Goal: Find specific page/section: Find specific page/section

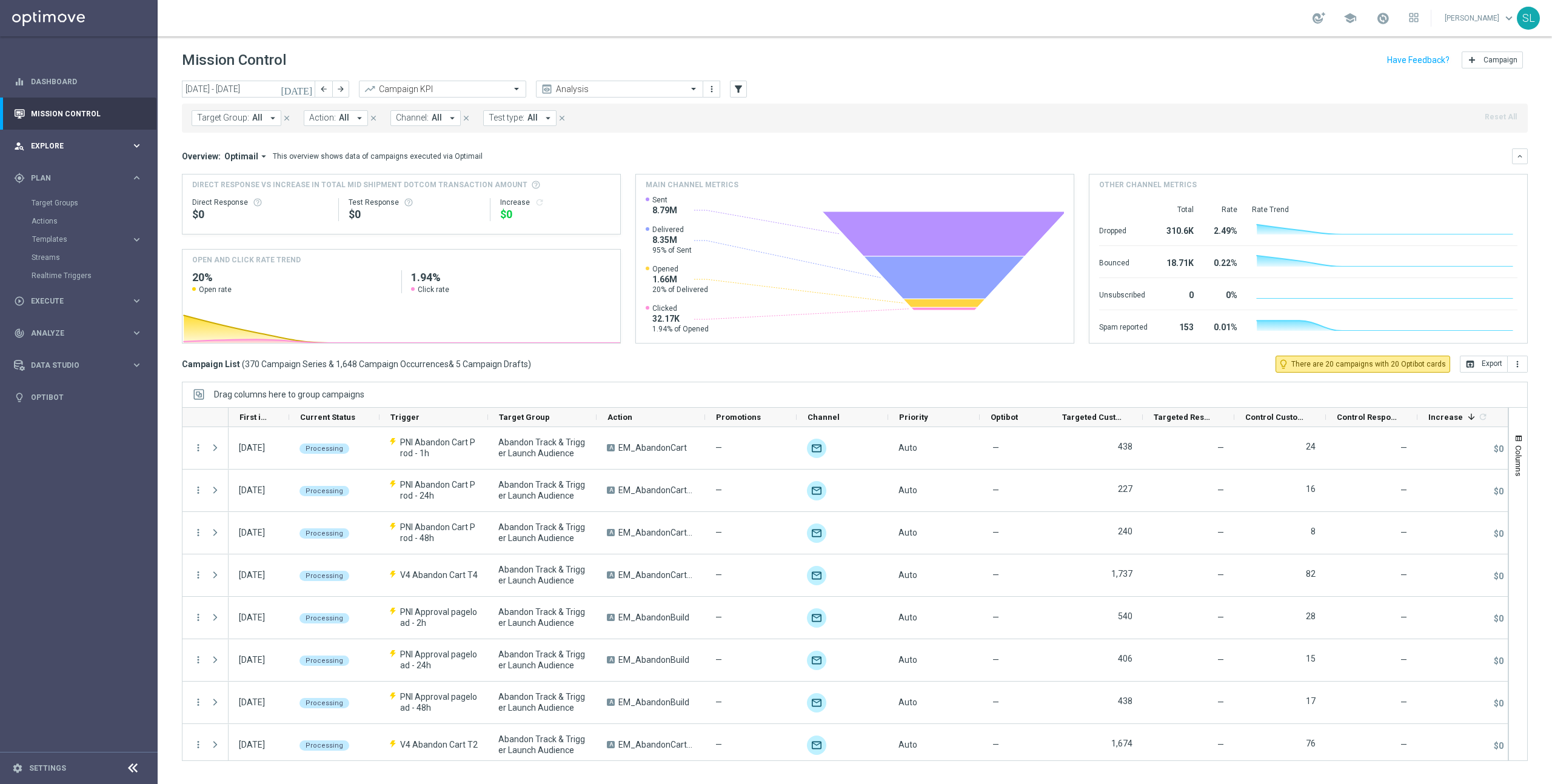
click at [81, 144] on span "Explore" at bounding box center [80, 146] width 100 height 7
click at [58, 223] on link "Migration Explorer" at bounding box center [79, 225] width 95 height 9
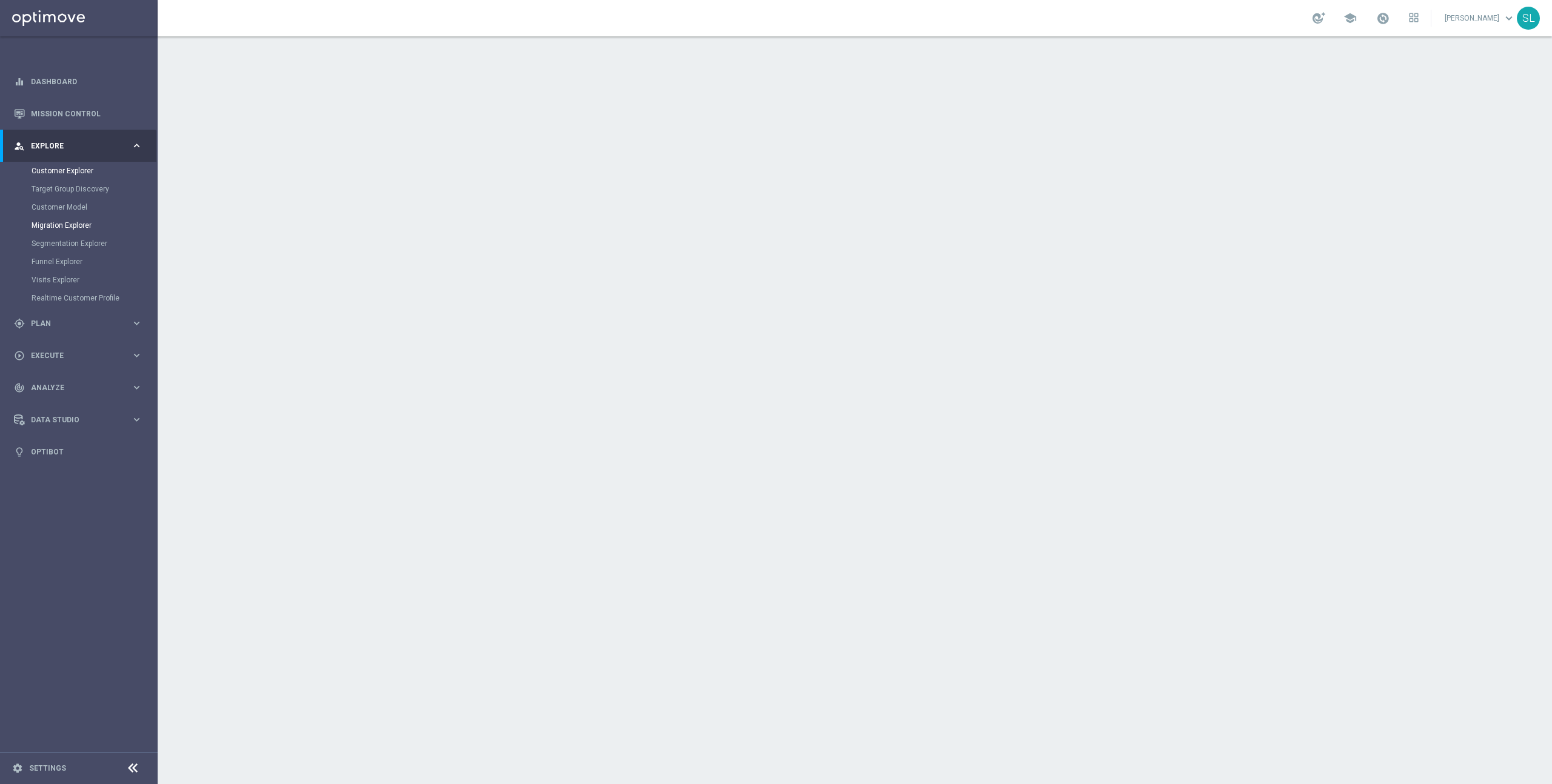
click at [66, 171] on link "Customer Explorer" at bounding box center [79, 170] width 95 height 9
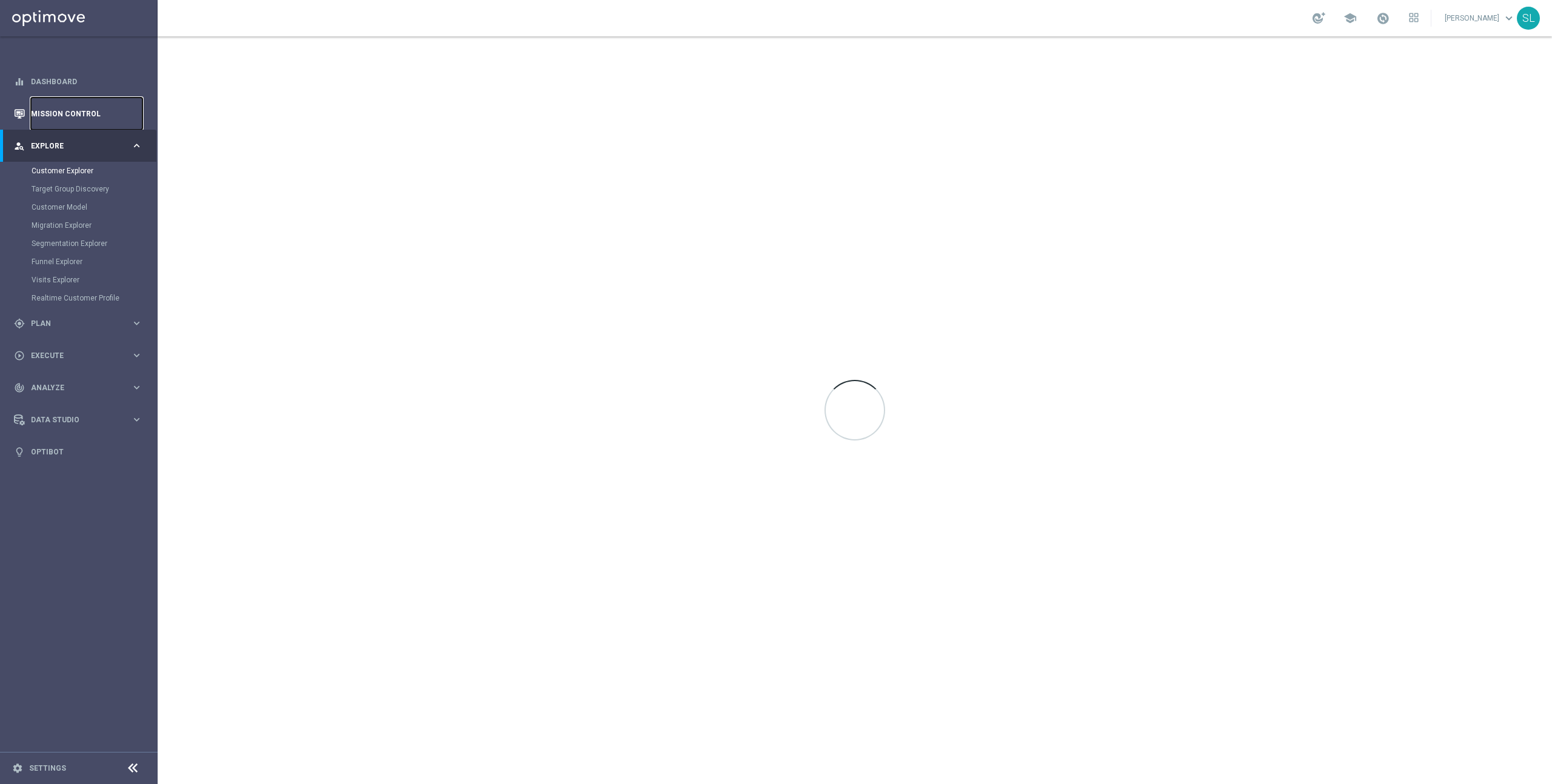
click at [66, 111] on link "Mission Control" at bounding box center [86, 114] width 112 height 32
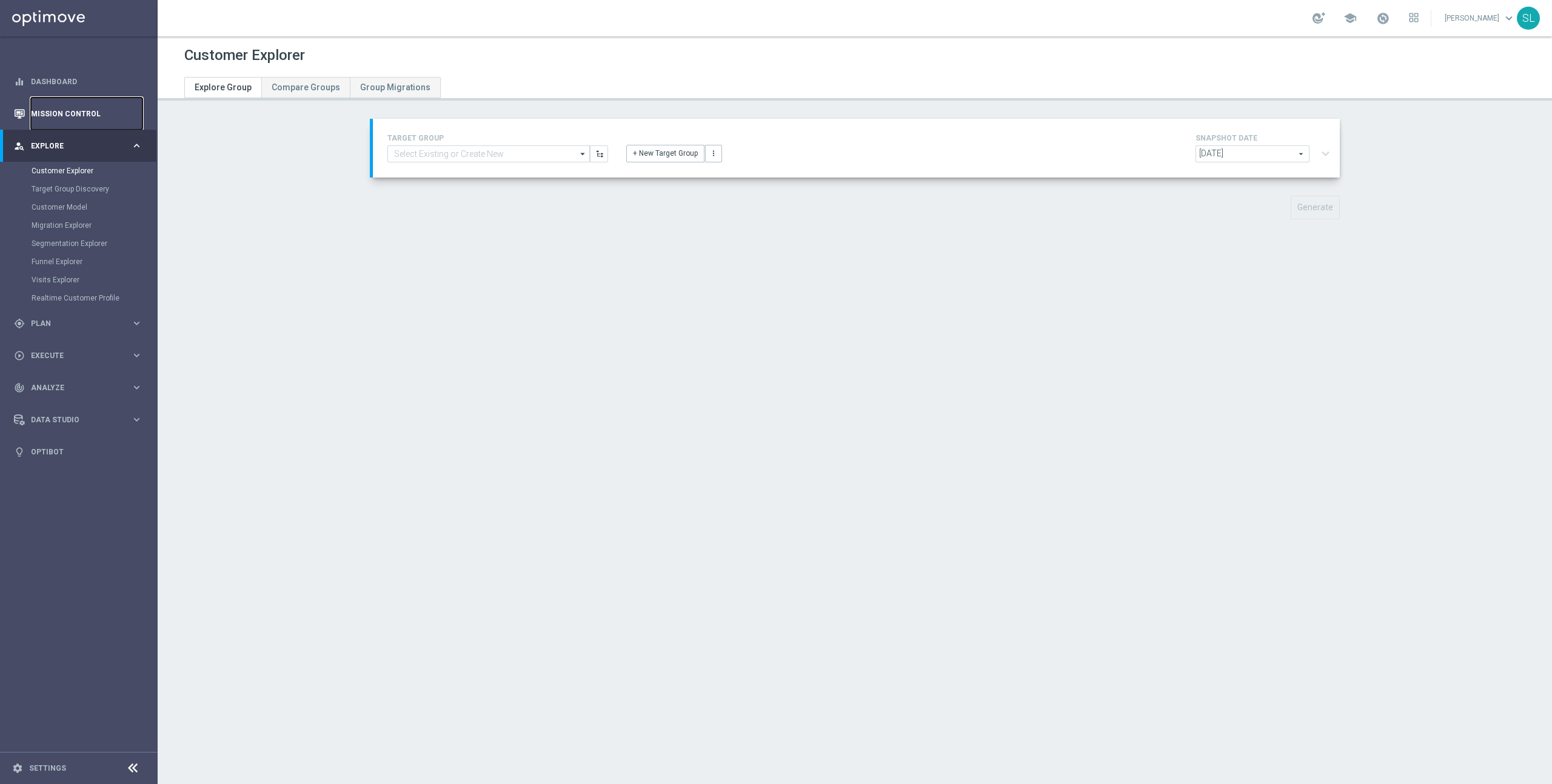
click at [71, 114] on link "Mission Control" at bounding box center [86, 114] width 112 height 32
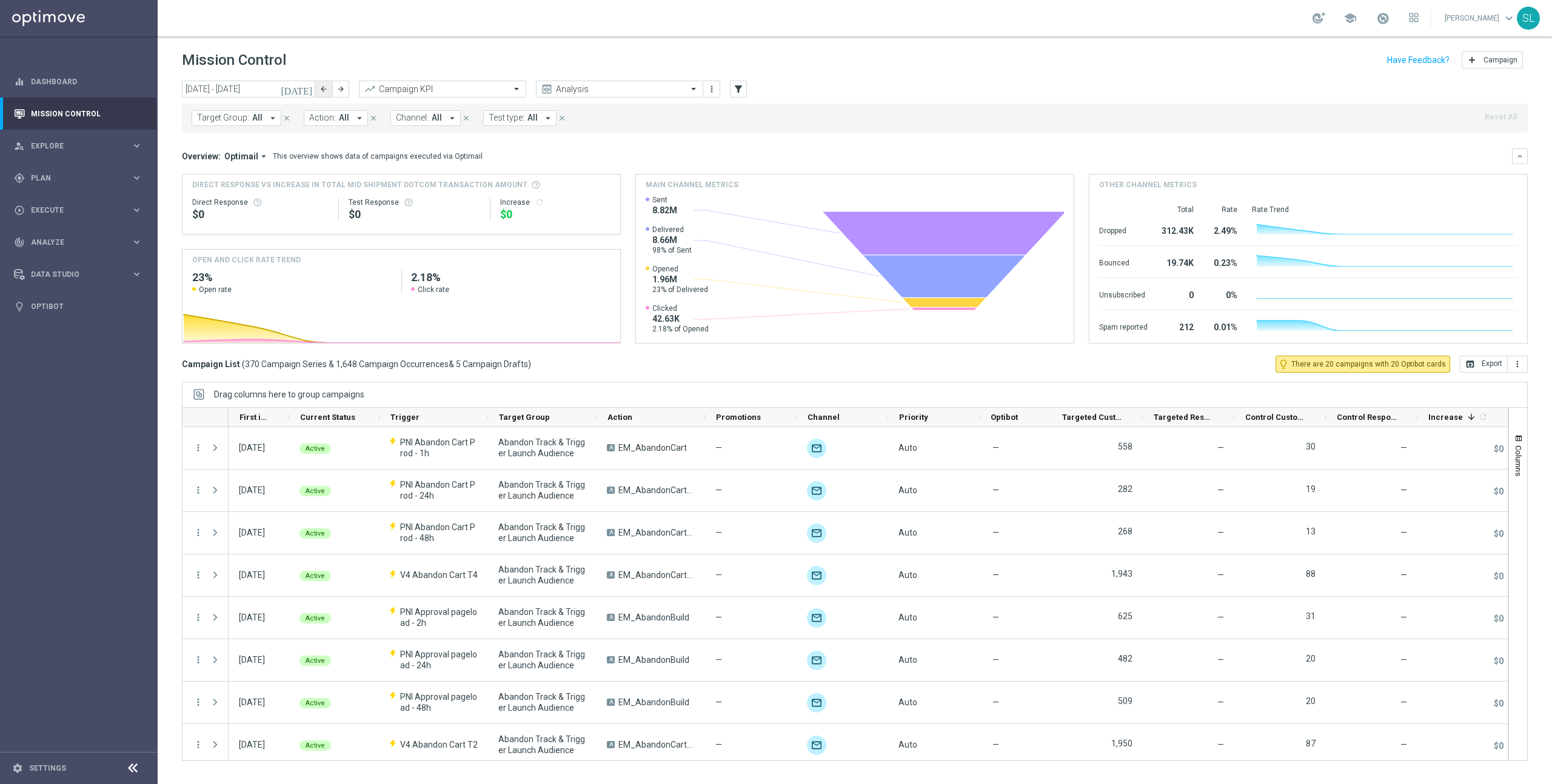
click at [324, 92] on icon "arrow_back" at bounding box center [324, 89] width 9 height 9
type input "[DATE] - [DATE]"
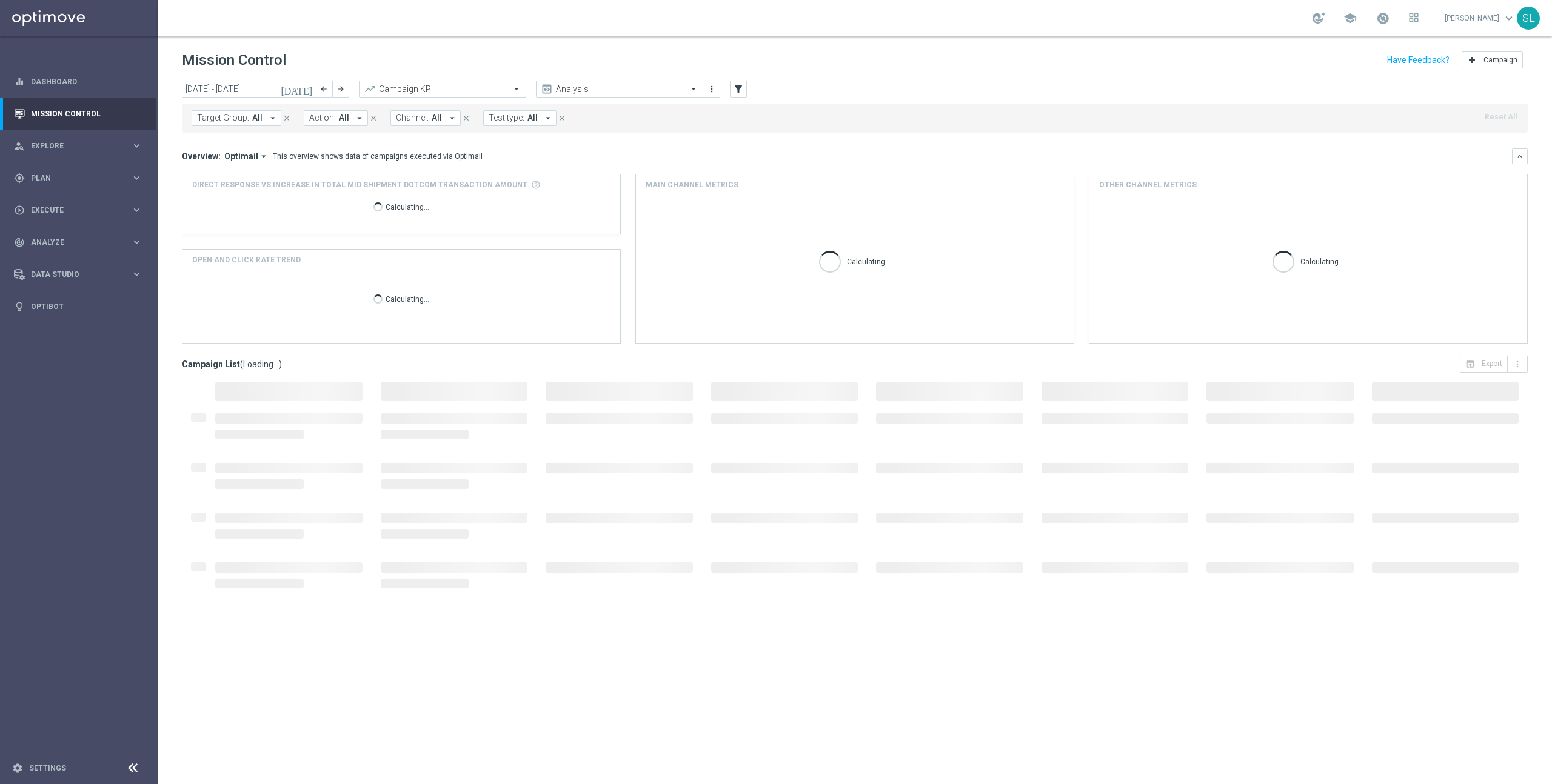
click at [916, 110] on div "Target Group: All arrow_drop_down close Action: All arrow_drop_down close Chann…" at bounding box center [854, 118] width 1346 height 29
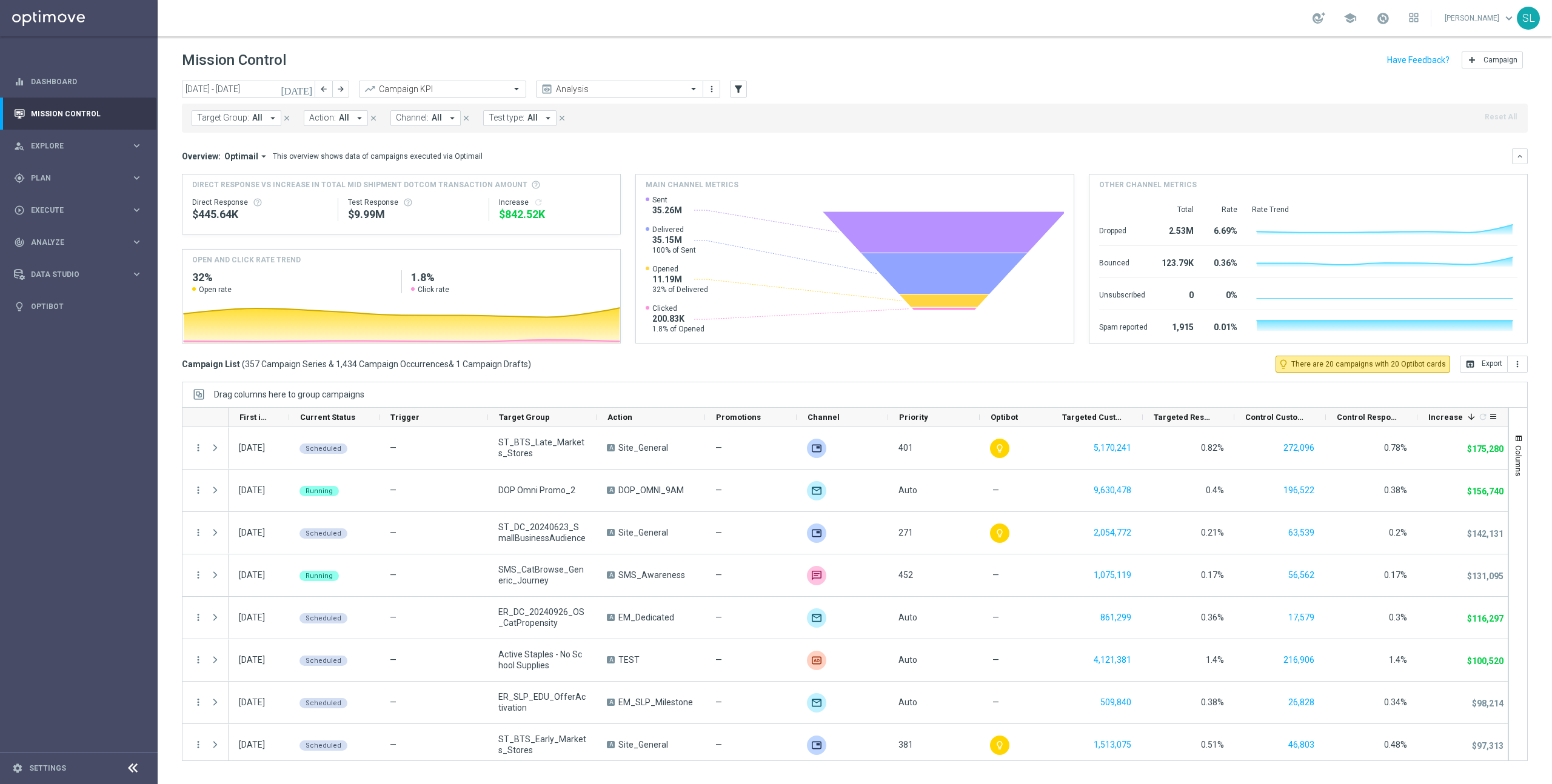
click at [1448, 418] on span "Increase" at bounding box center [1445, 417] width 34 height 9
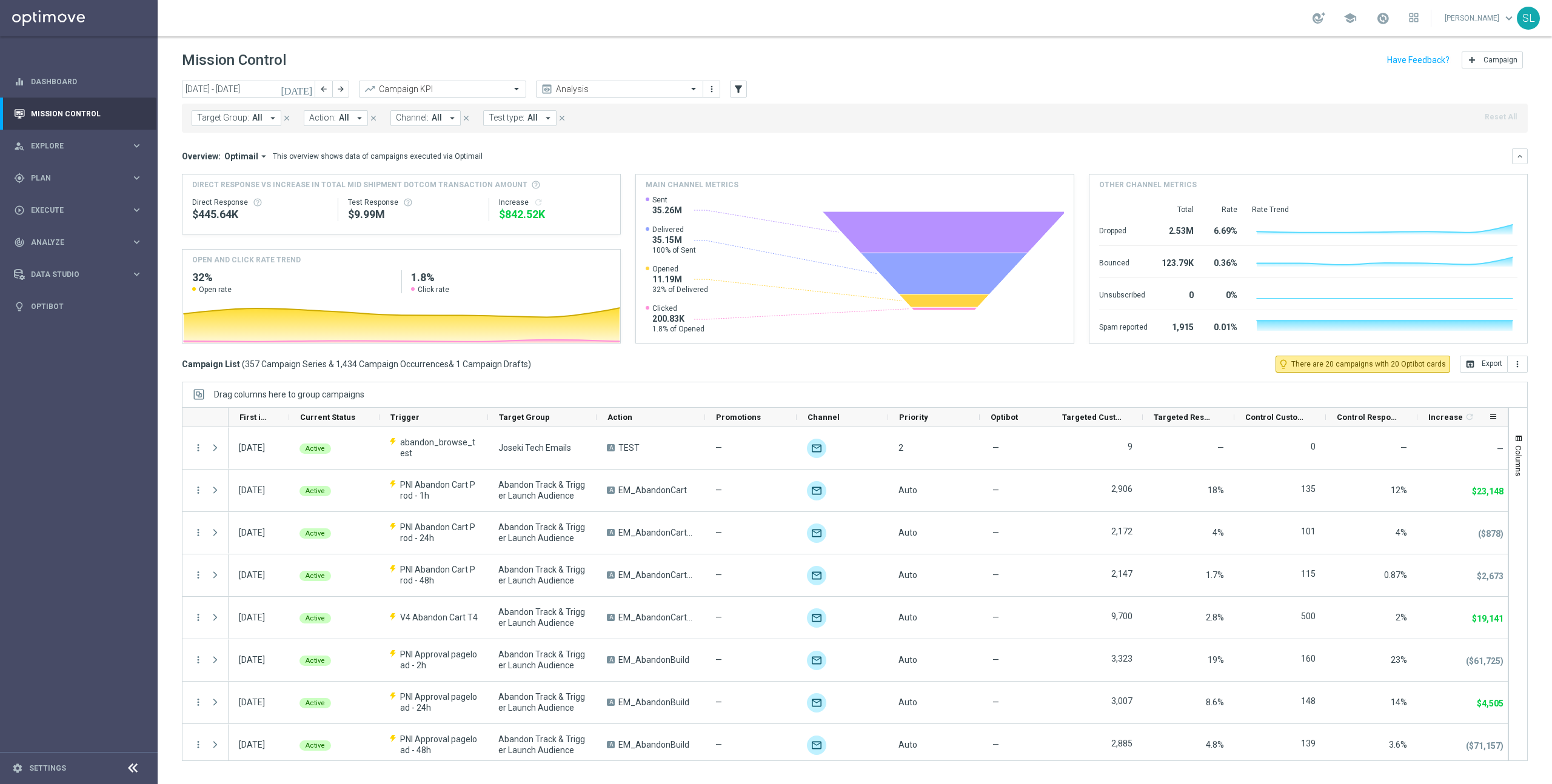
click at [1448, 418] on span "Increase" at bounding box center [1445, 417] width 34 height 9
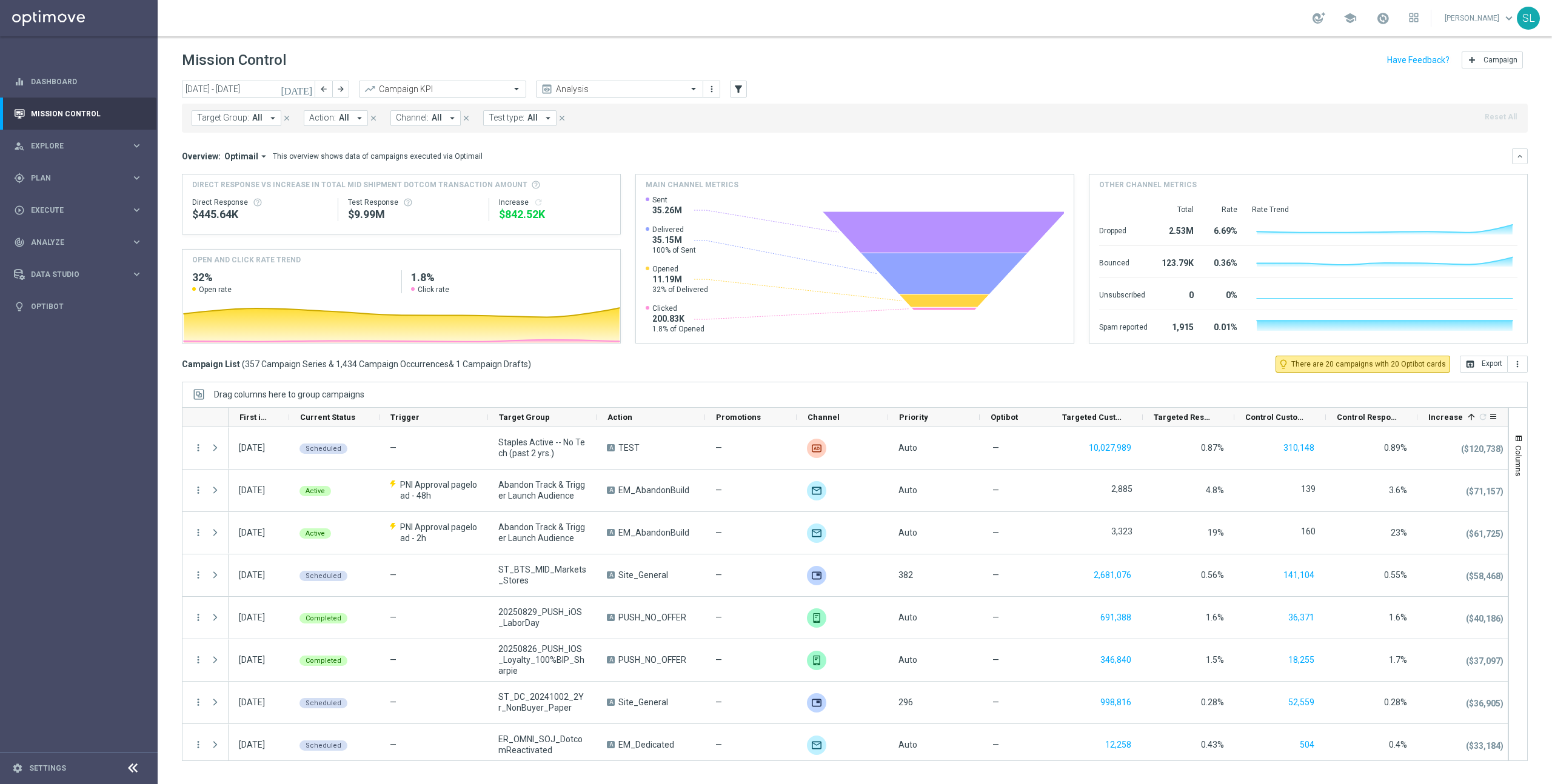
click at [1448, 418] on span "Increase" at bounding box center [1445, 417] width 34 height 9
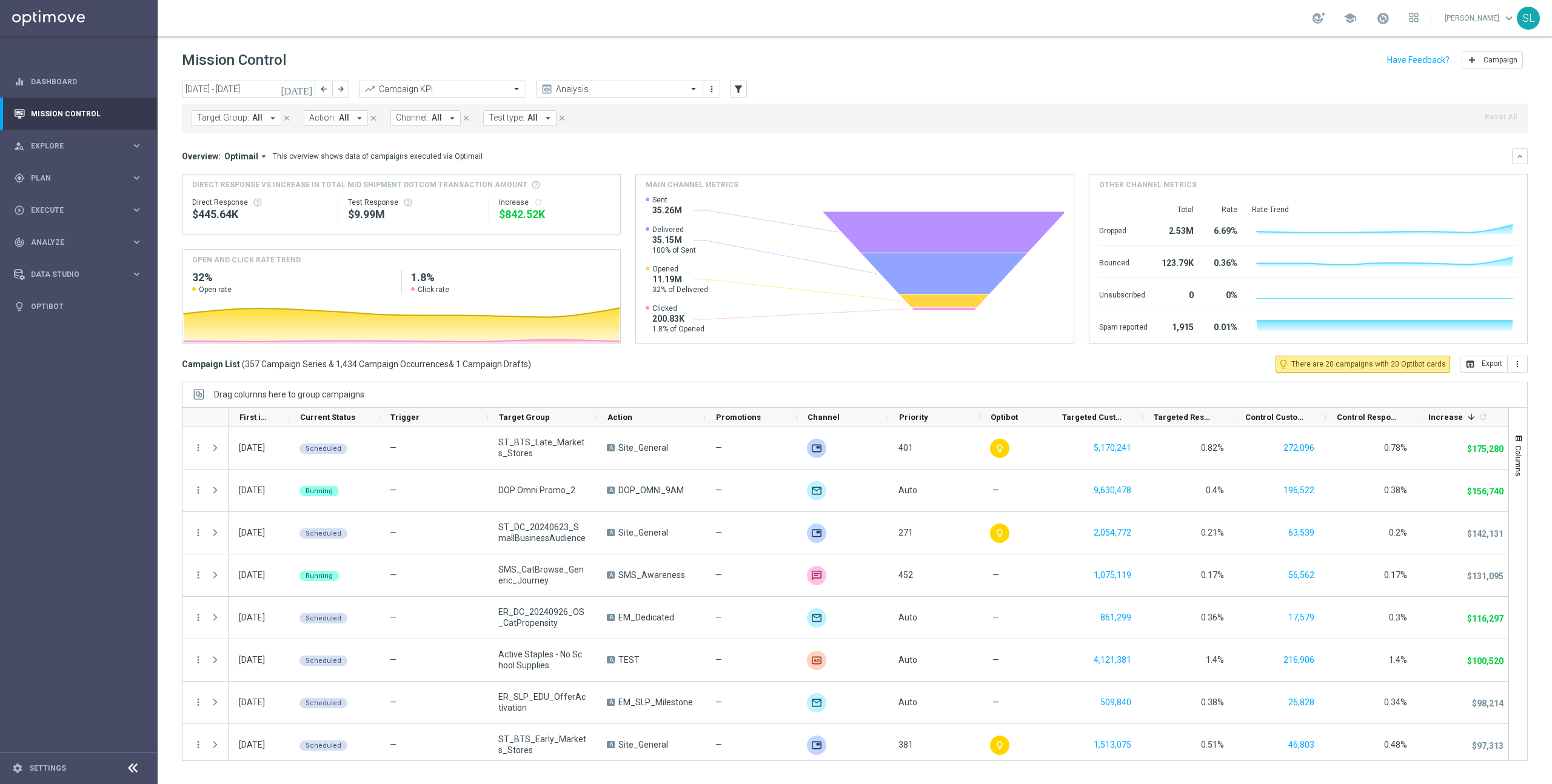
click at [408, 120] on span "Channel:" at bounding box center [412, 118] width 33 height 10
drag, startPoint x: 430, startPoint y: 200, endPoint x: 748, endPoint y: 139, distance: 323.8
click at [430, 200] on label "Optimail" at bounding box center [422, 200] width 28 height 7
type input "opt"
drag, startPoint x: 988, startPoint y: 122, endPoint x: 943, endPoint y: 133, distance: 46.3
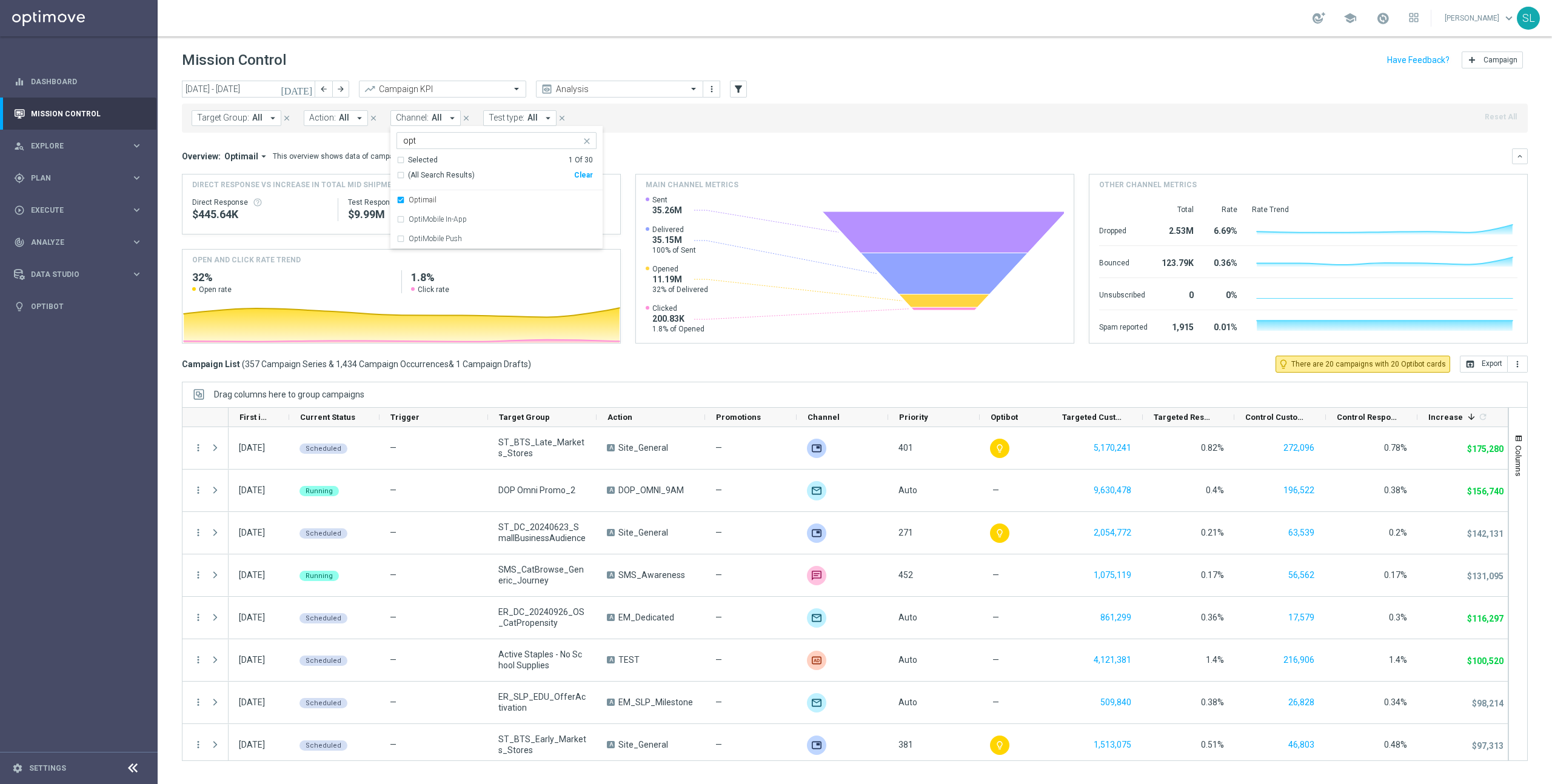
click at [988, 122] on div "Target Group: All arrow_drop_down close Action: All arrow_drop_down close Chann…" at bounding box center [854, 118] width 1346 height 29
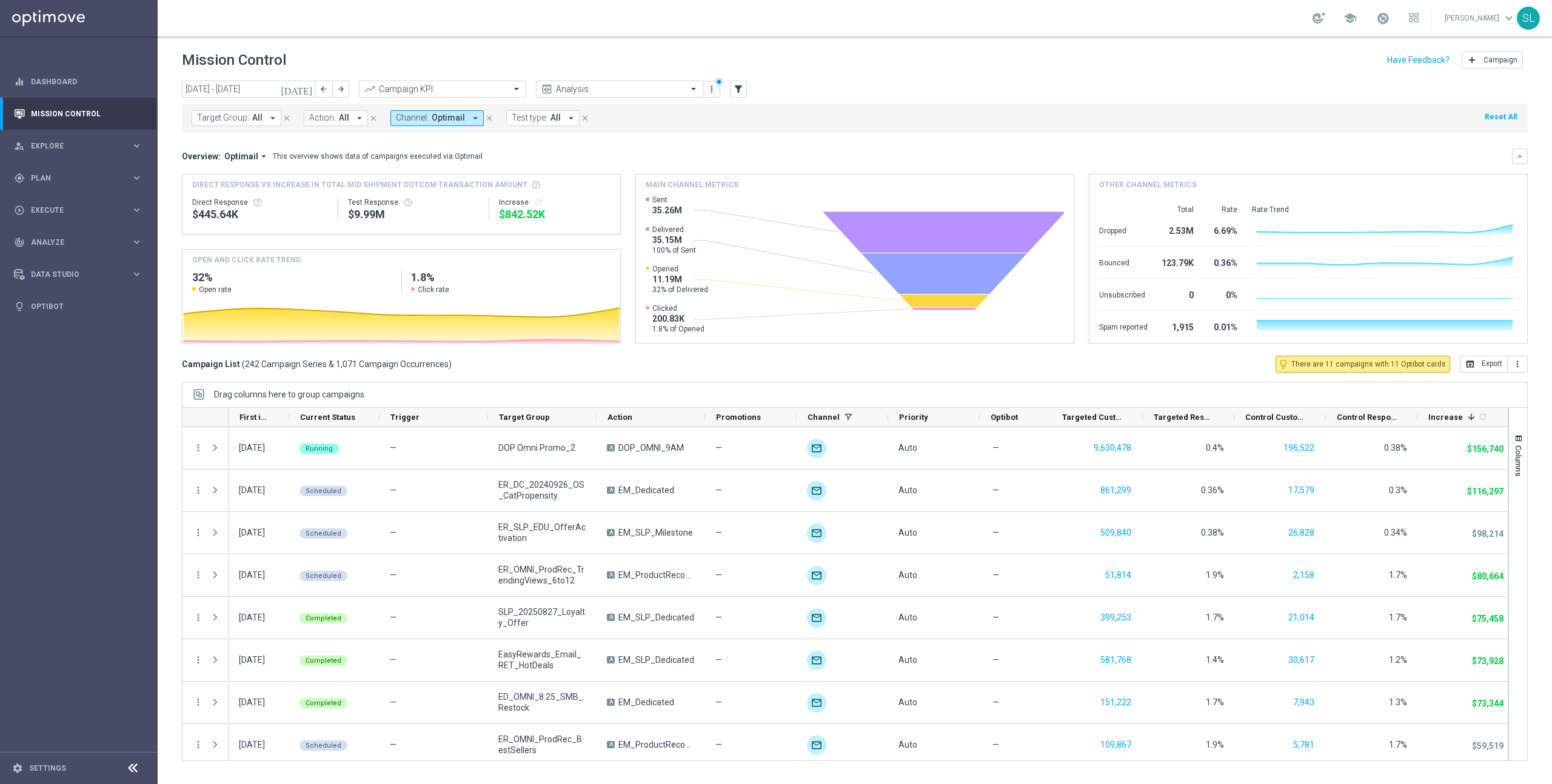
click at [908, 86] on div "[DATE] [DATE] - [DATE] arrow_back arrow_forward Campaign KPI trending_up Analys…" at bounding box center [854, 90] width 1346 height 18
click at [715, 88] on icon "more_vert" at bounding box center [711, 89] width 9 height 9
click at [978, 95] on div "[DATE] [DATE] - [DATE] arrow_back arrow_forward Campaign KPI trending_up Analys…" at bounding box center [854, 90] width 1346 height 18
click at [857, 125] on div "Target Group: All arrow_drop_down close Action: All arrow_drop_down close Chann…" at bounding box center [854, 118] width 1346 height 29
click at [405, 418] on span "Trigger" at bounding box center [405, 417] width 29 height 9
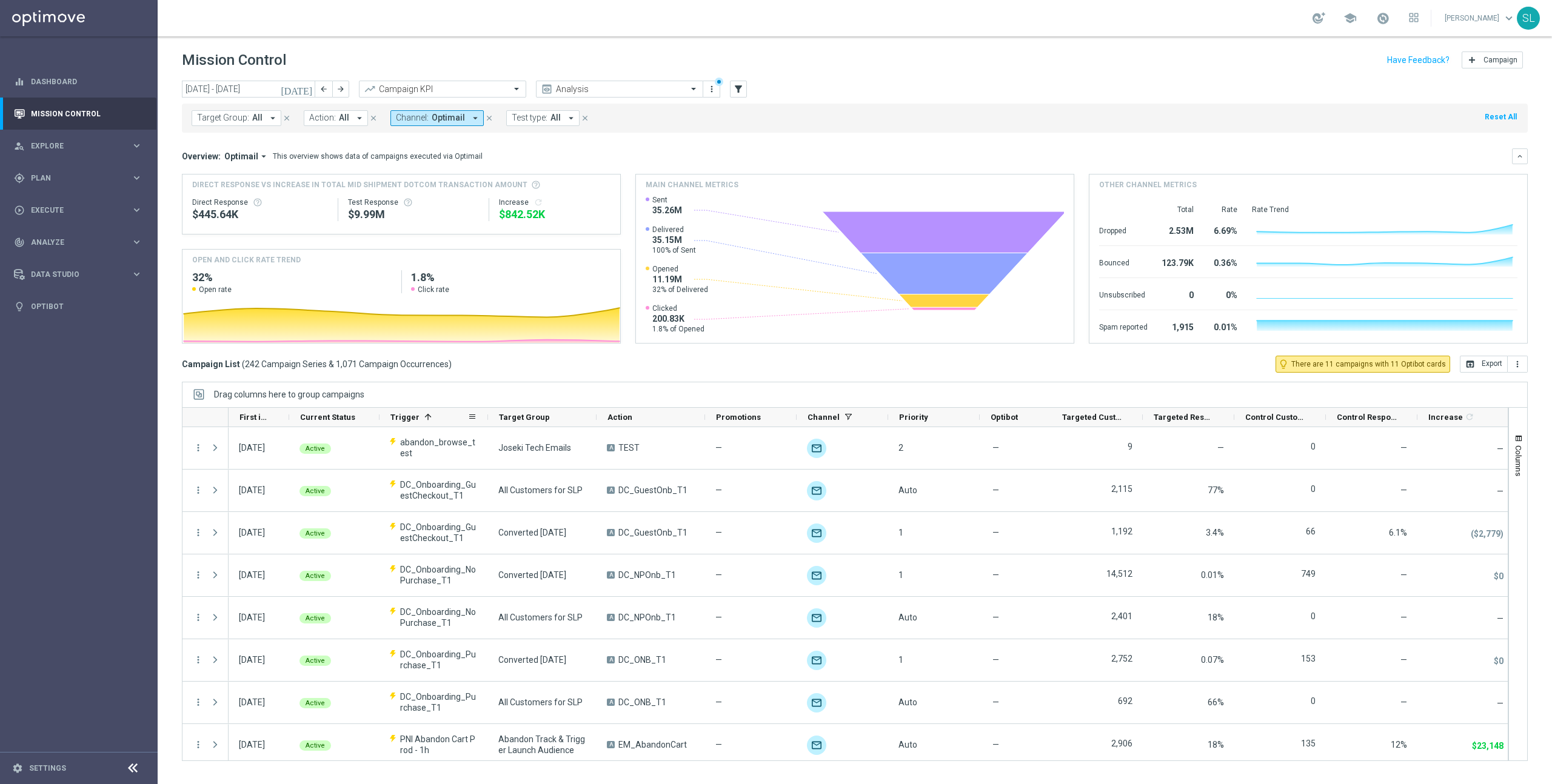
click at [405, 418] on span "Trigger" at bounding box center [405, 417] width 29 height 9
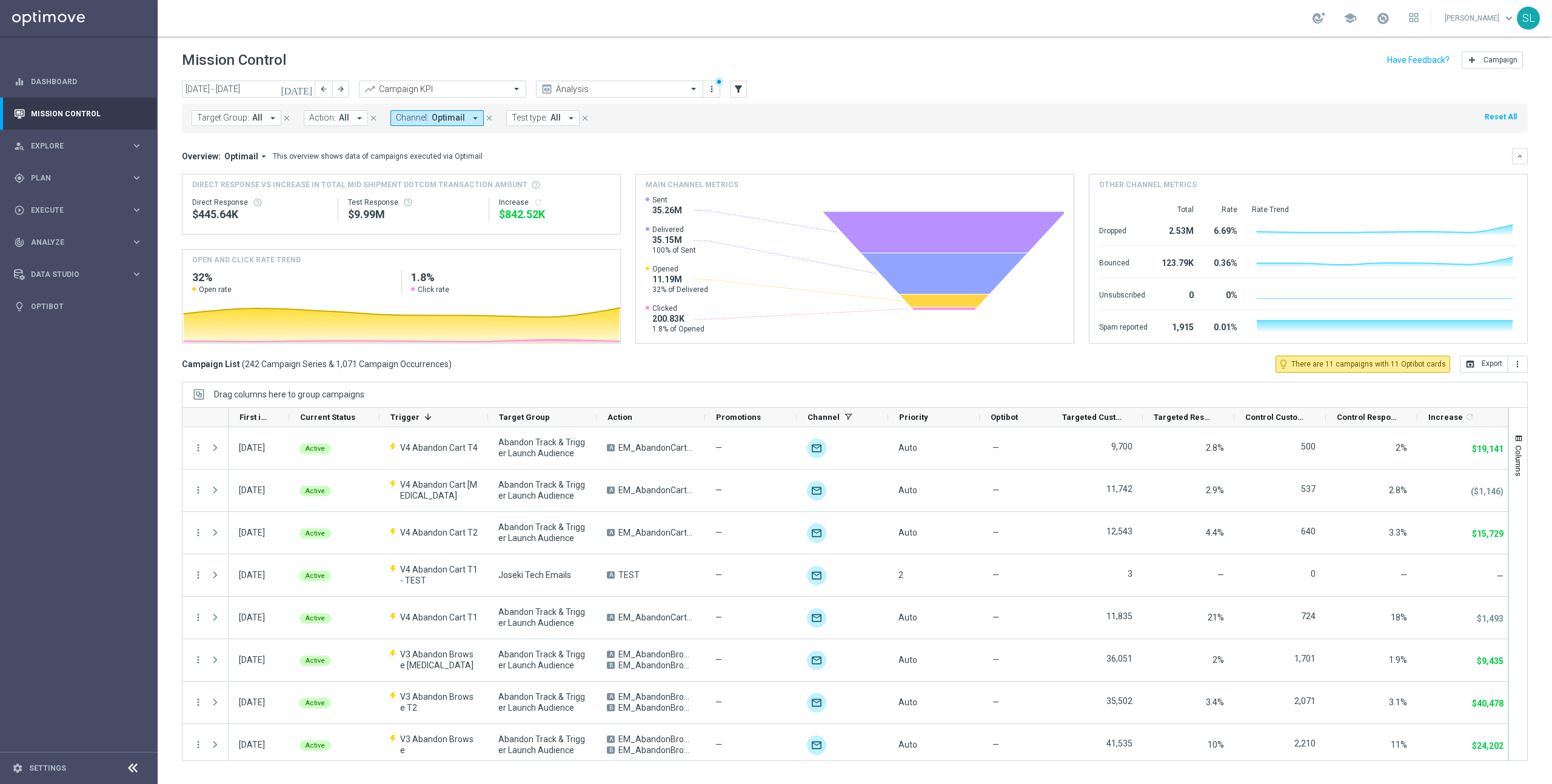
drag, startPoint x: 687, startPoint y: 182, endPoint x: 792, endPoint y: 191, distance: 105.4
click at [792, 191] on div "Main channel metrics" at bounding box center [854, 184] width 437 height 20
click at [757, 160] on div "Overview: Optimail arrow_drop_down This overview shows data of campaigns execut…" at bounding box center [846, 156] width 1330 height 11
click at [906, 391] on div "Drag columns here to group campaigns" at bounding box center [854, 394] width 1346 height 26
drag, startPoint x: 596, startPoint y: 375, endPoint x: 585, endPoint y: 375, distance: 11.0
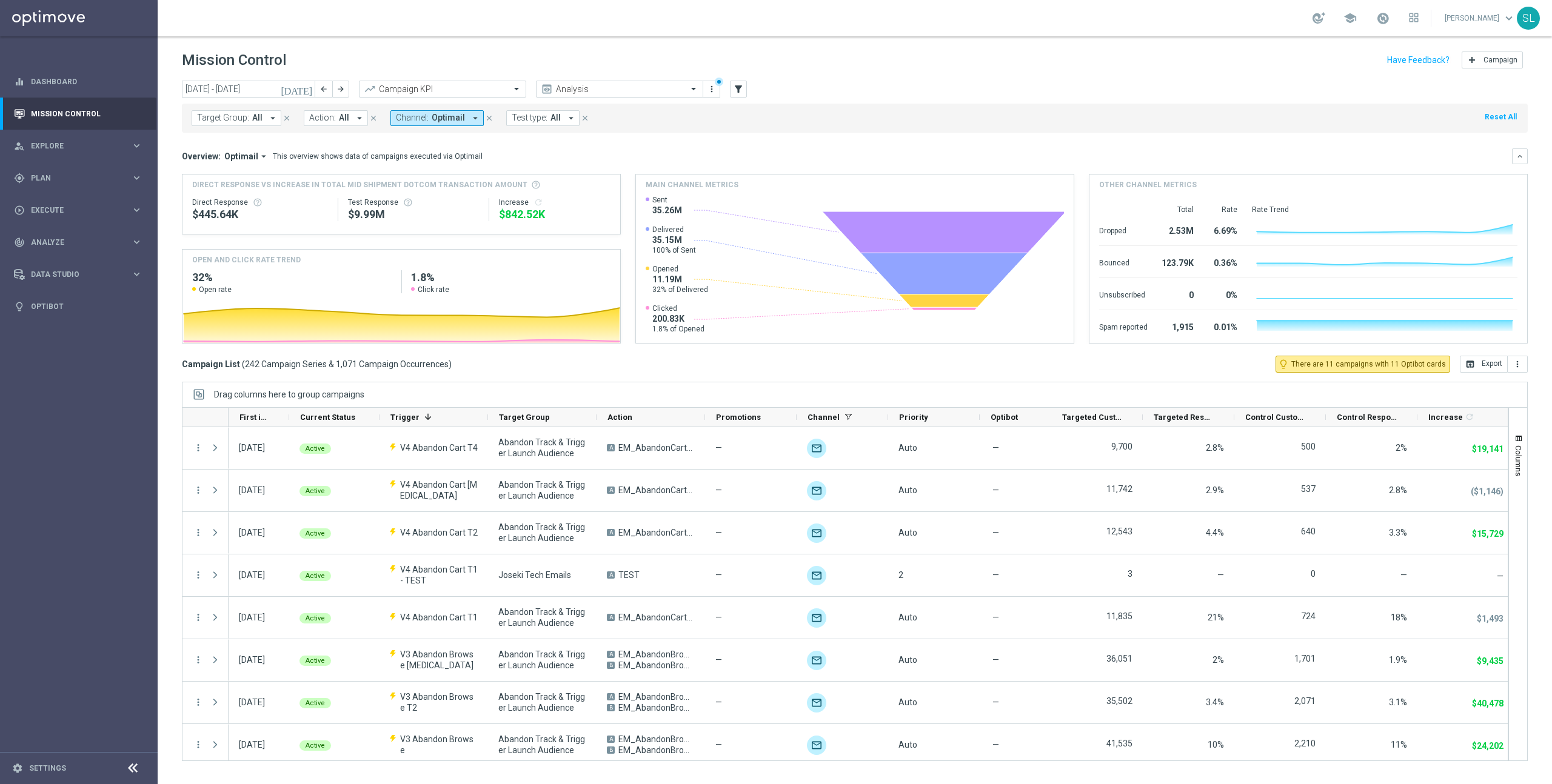
click at [596, 375] on div "[DATE] [DATE] - [DATE] arrow_back arrow_forward Campaign KPI trending_up Analys…" at bounding box center [854, 427] width 1395 height 693
drag, startPoint x: 418, startPoint y: 371, endPoint x: 192, endPoint y: 355, distance: 226.6
click at [192, 355] on div "[DATE] [DATE] - [DATE] arrow_back arrow_forward Campaign KPI trending_up Analys…" at bounding box center [854, 427] width 1395 height 693
click at [663, 380] on div "[DATE] [DATE] - [DATE] arrow_back arrow_forward Campaign KPI trending_up Analys…" at bounding box center [854, 427] width 1395 height 693
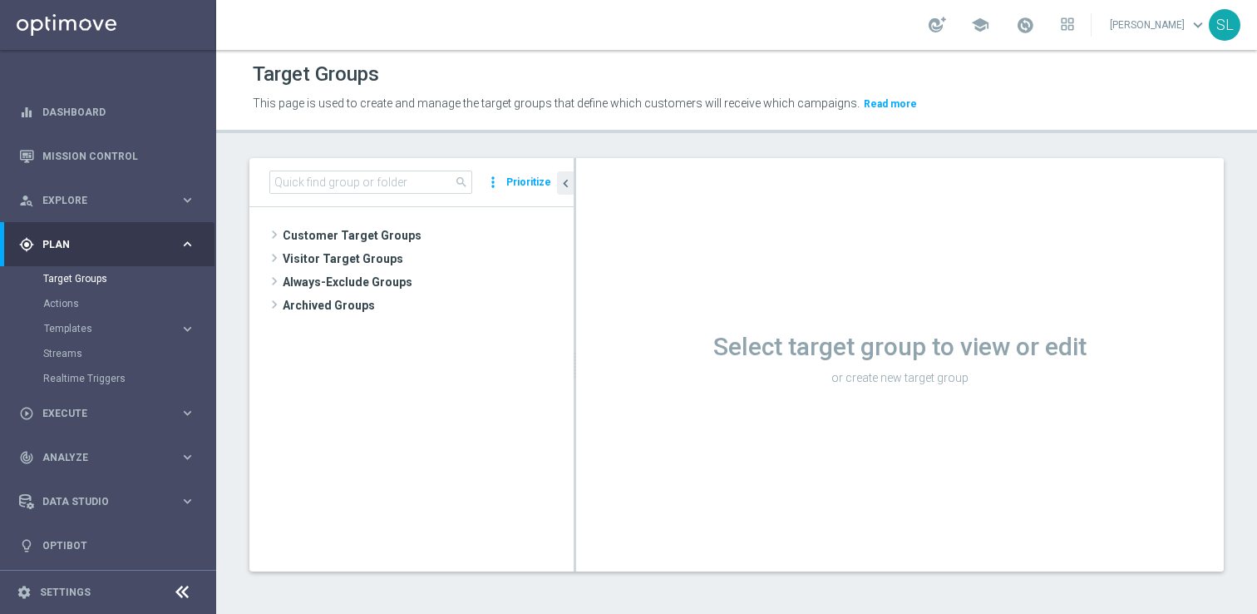
scroll to position [2, 0]
